Goal: Browse casually

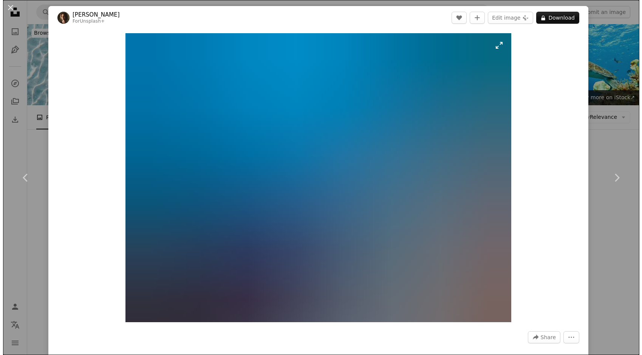
scroll to position [23485, 0]
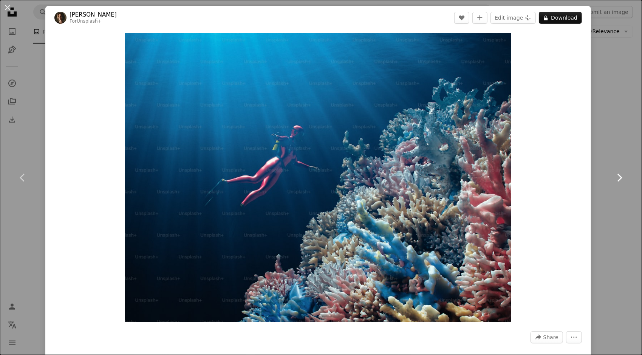
click at [613, 172] on icon "Chevron right" at bounding box center [619, 178] width 12 height 12
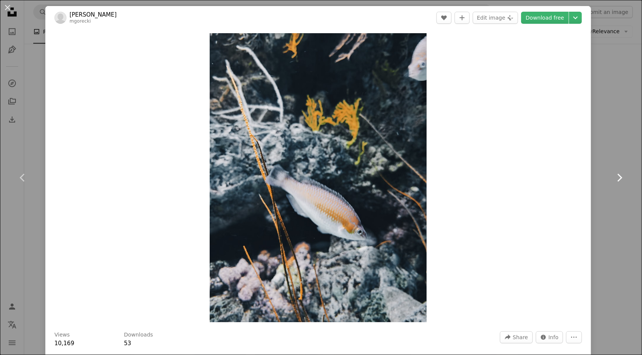
click at [613, 176] on icon "Chevron right" at bounding box center [619, 178] width 12 height 12
drag, startPoint x: 606, startPoint y: 151, endPoint x: 290, endPoint y: 3, distance: 349.3
click at [606, 151] on link "Chevron right" at bounding box center [618, 178] width 45 height 73
